Goal: Task Accomplishment & Management: Manage account settings

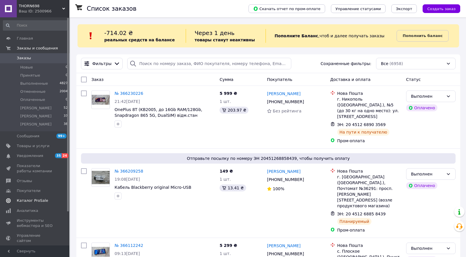
click at [32, 199] on span "Каталог ProSale" at bounding box center [32, 200] width 31 height 5
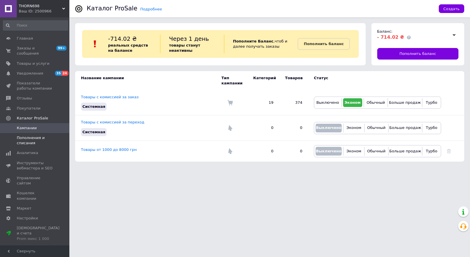
click at [28, 135] on span "Пополнения и списания" at bounding box center [35, 140] width 37 height 10
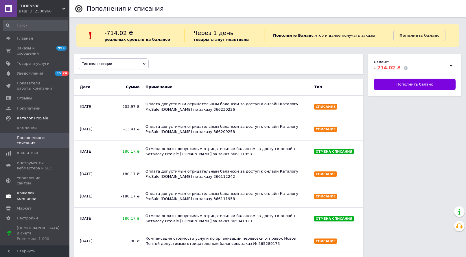
click at [32, 191] on span "Кошелек компании" at bounding box center [35, 196] width 37 height 10
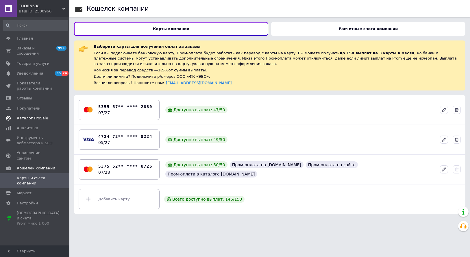
click at [30, 116] on span "Каталог ProSale" at bounding box center [32, 118] width 31 height 5
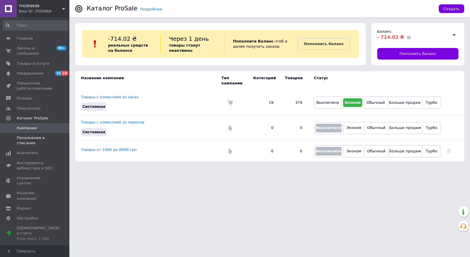
click at [28, 135] on span "Пополнения и списания" at bounding box center [35, 140] width 37 height 10
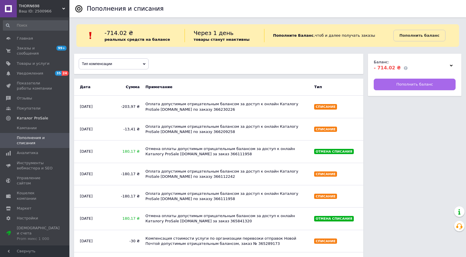
click at [428, 84] on span "Пополнить баланс" at bounding box center [414, 84] width 37 height 5
